Goal: Transaction & Acquisition: Purchase product/service

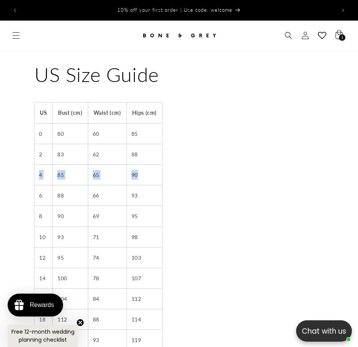
drag, startPoint x: 39, startPoint y: 167, endPoint x: 153, endPoint y: 168, distance: 114.9
click at [153, 168] on tr "4 85 65 90" at bounding box center [97, 174] width 127 height 21
click at [153, 168] on td "90" at bounding box center [143, 174] width 35 height 21
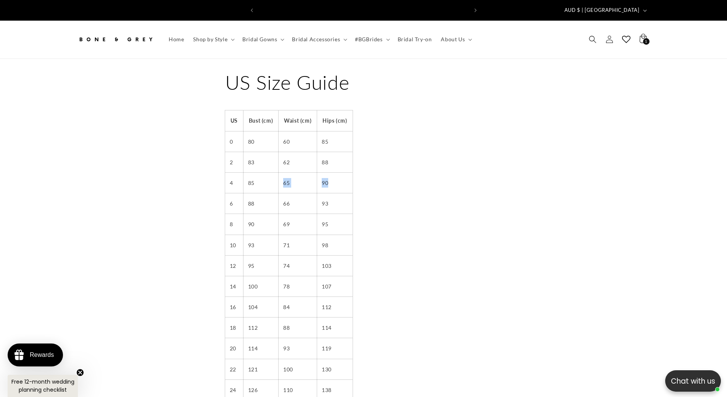
scroll to position [0, 210]
drag, startPoint x: 334, startPoint y: 177, endPoint x: 230, endPoint y: 180, distance: 104.2
click at [230, 180] on tr "4 85 65 90" at bounding box center [288, 182] width 127 height 21
click at [230, 180] on td "4" at bounding box center [234, 182] width 18 height 21
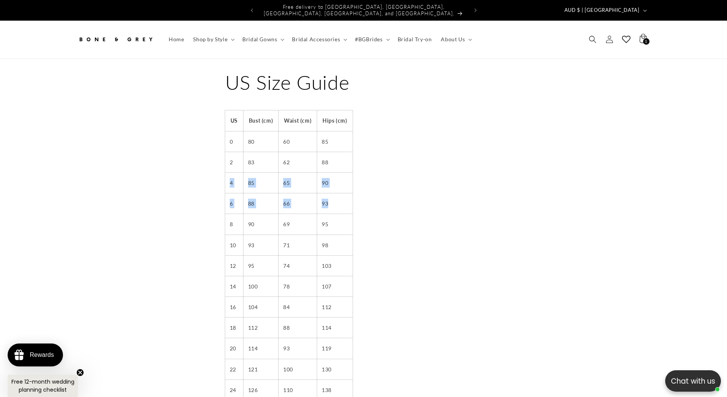
drag, startPoint x: 229, startPoint y: 179, endPoint x: 348, endPoint y: 201, distance: 120.7
click at [348, 201] on tbody "US Bust (cm) Waist (cm) Hips (cm) 0 80 60 85 2 83 62 88 4 85 65 90 6 88 66 93 8…" at bounding box center [288, 275] width 127 height 331
click at [348, 201] on td "93" at bounding box center [334, 203] width 35 height 21
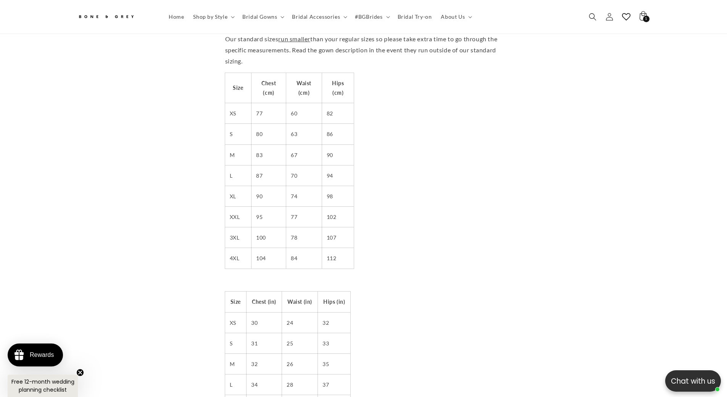
scroll to position [0, 420]
click at [218, 21] on summary "Shop by Style" at bounding box center [213, 17] width 49 height 16
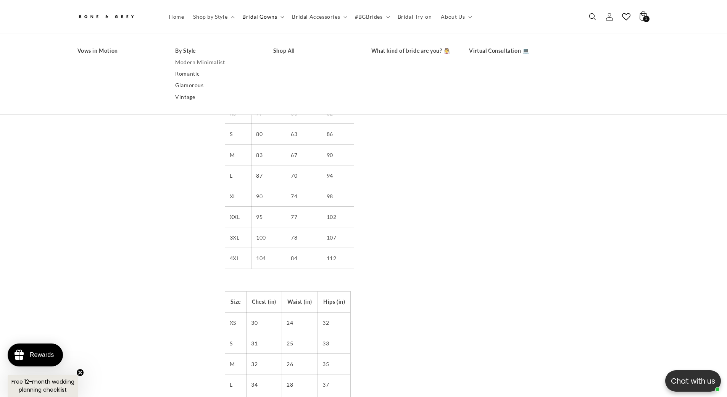
click at [248, 17] on span "Bridal Gowns" at bounding box center [259, 16] width 35 height 7
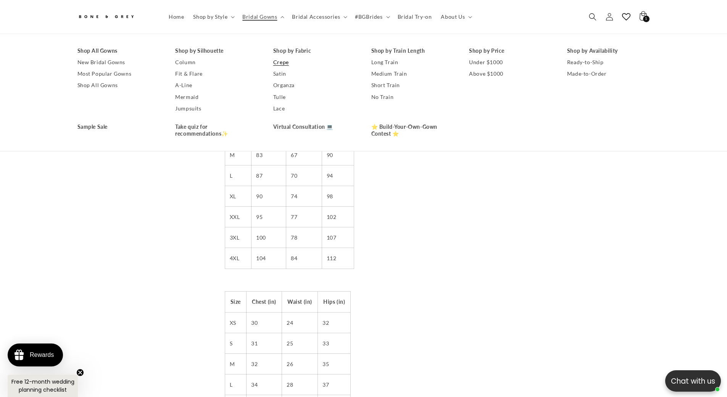
scroll to position [0, 0]
click at [285, 62] on link "Crepe" at bounding box center [314, 61] width 83 height 11
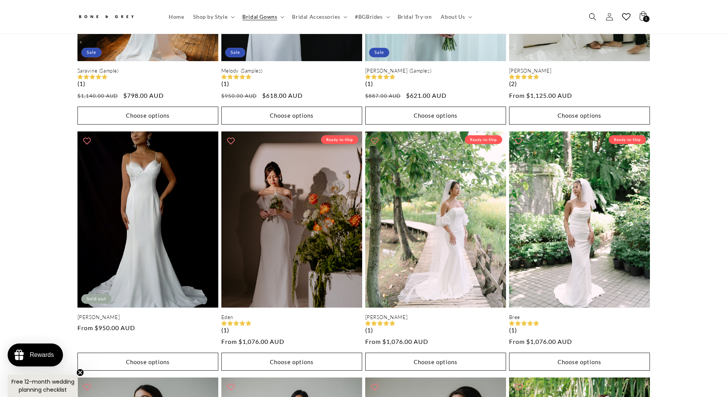
scroll to position [0, 210]
